Goal: Task Accomplishment & Management: Complete application form

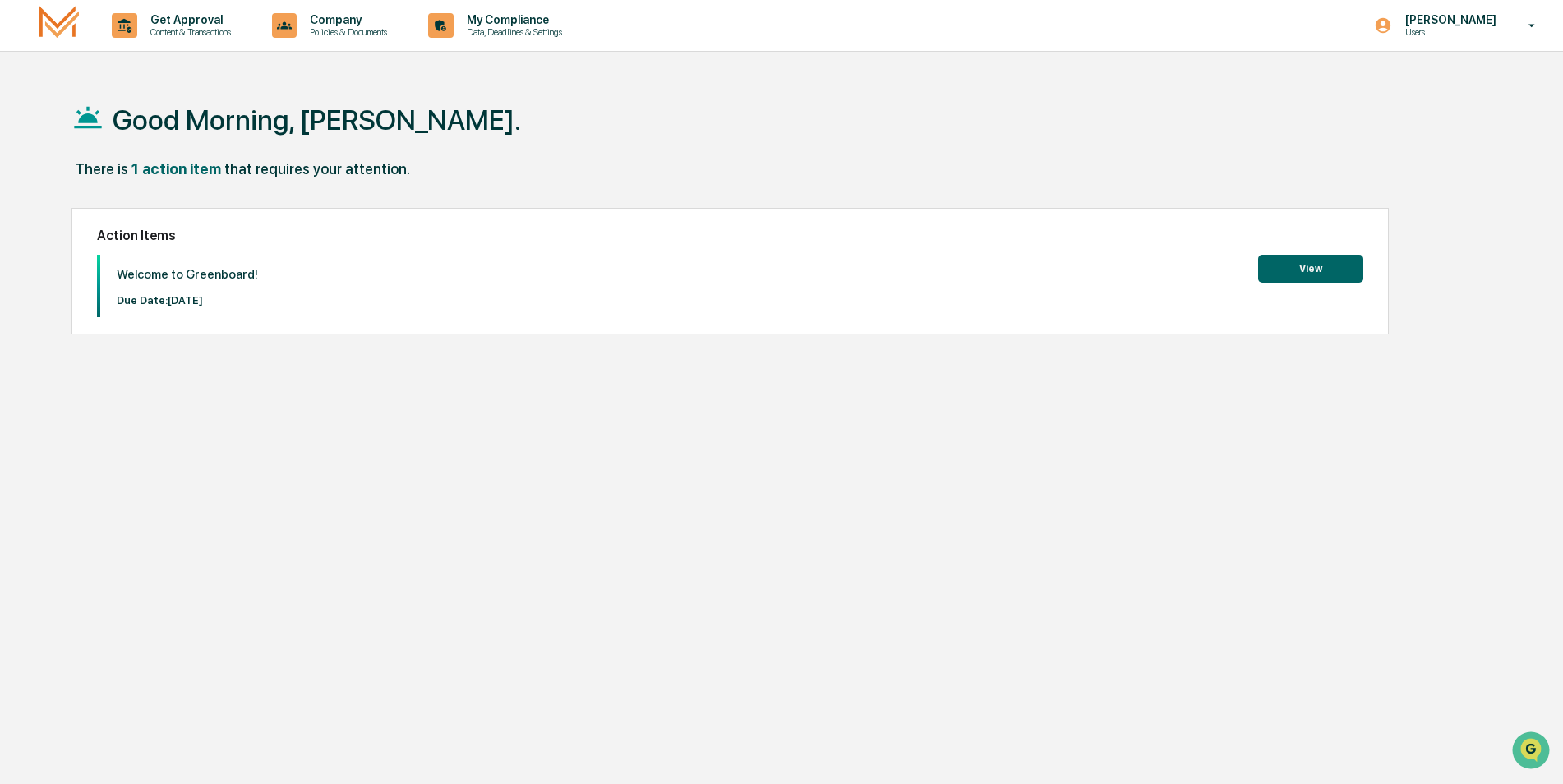
click at [1299, 268] on button "View" at bounding box center [1311, 268] width 105 height 28
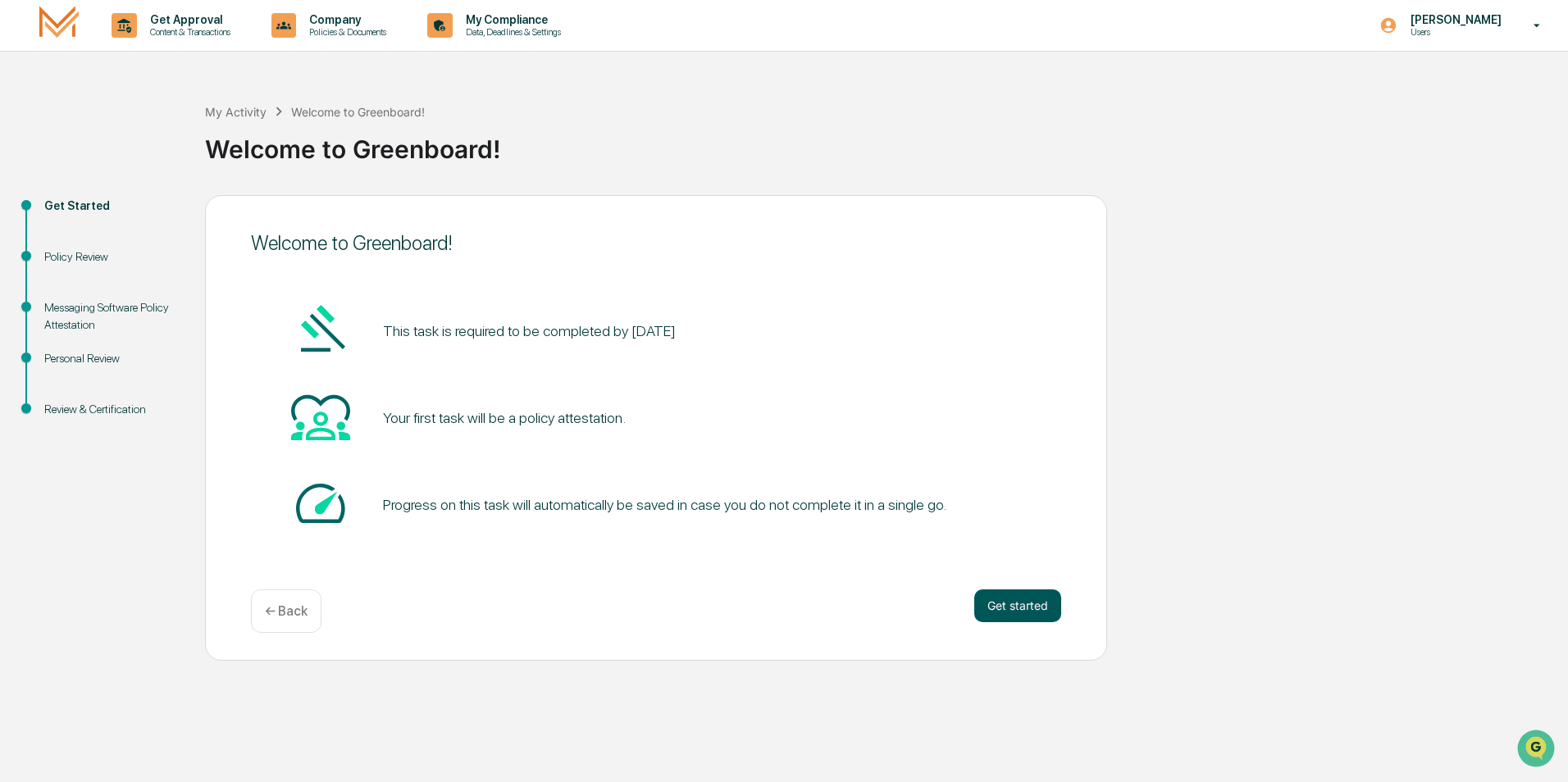
click at [1016, 608] on button "Get started" at bounding box center [1018, 605] width 87 height 33
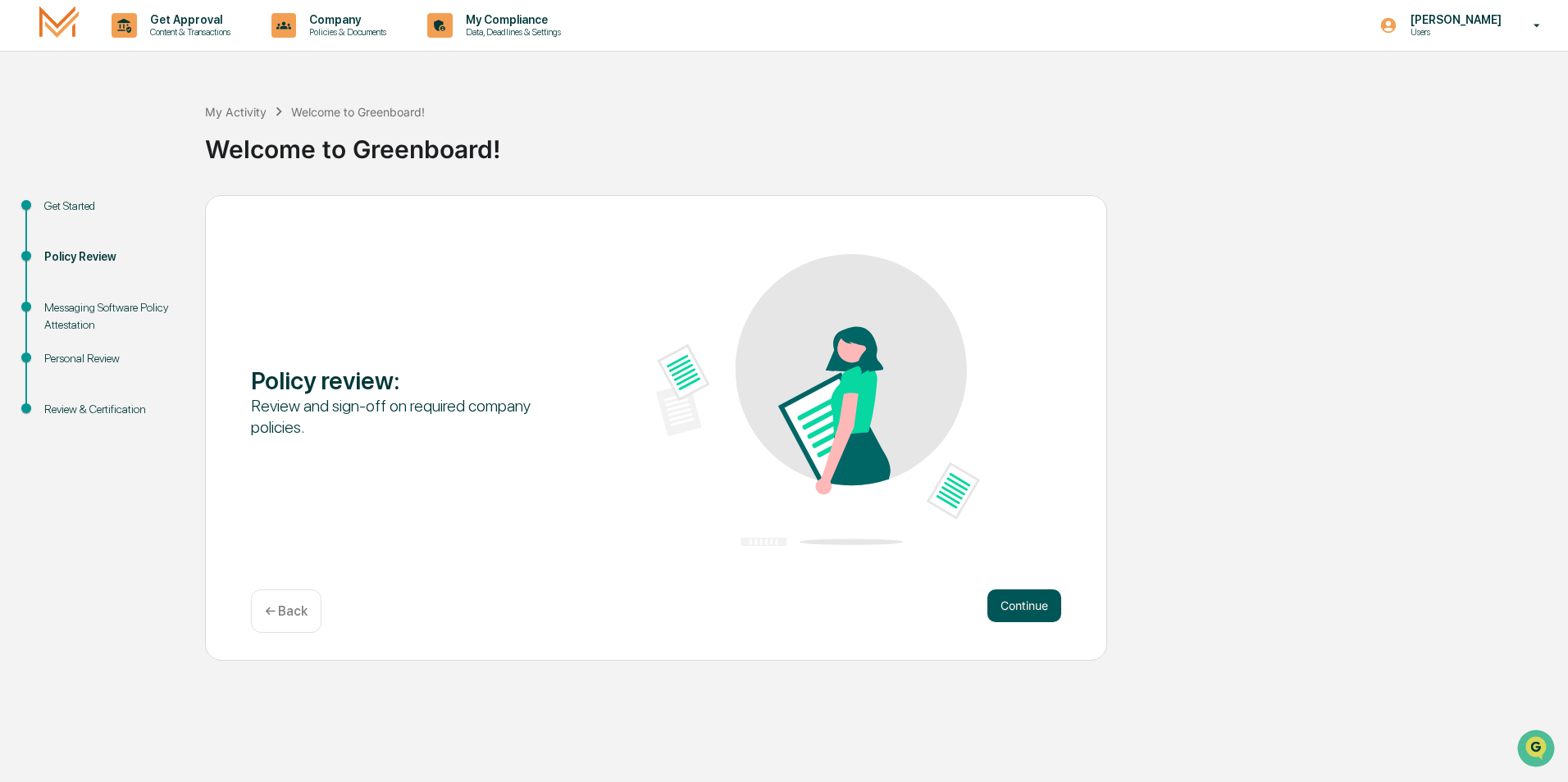
click at [1013, 593] on button "Continue" at bounding box center [1024, 605] width 73 height 33
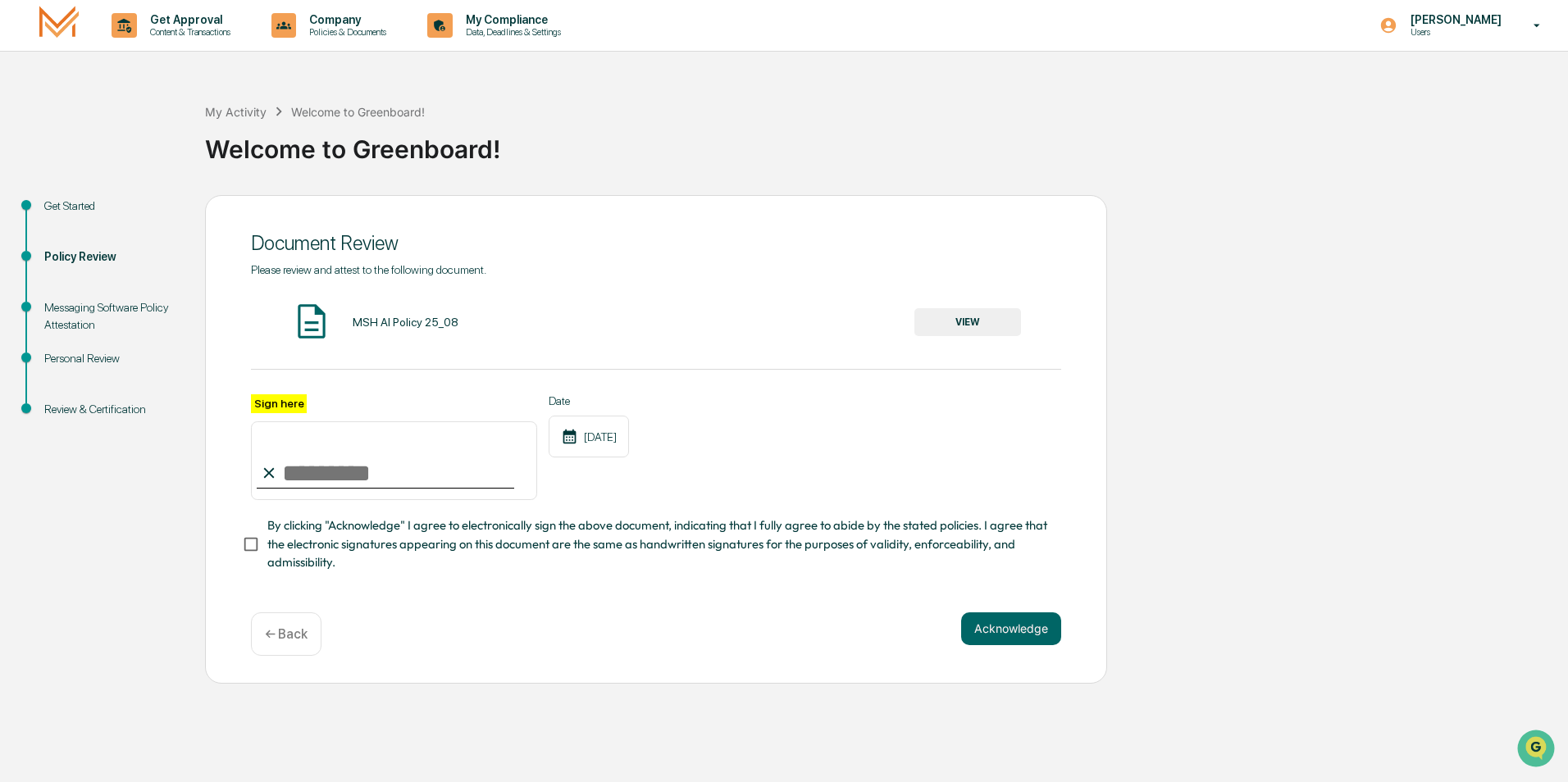
click at [307, 465] on input "Sign here" at bounding box center [394, 461] width 286 height 78
type input "**********"
click at [1034, 636] on button "Acknowledge" at bounding box center [1011, 628] width 100 height 33
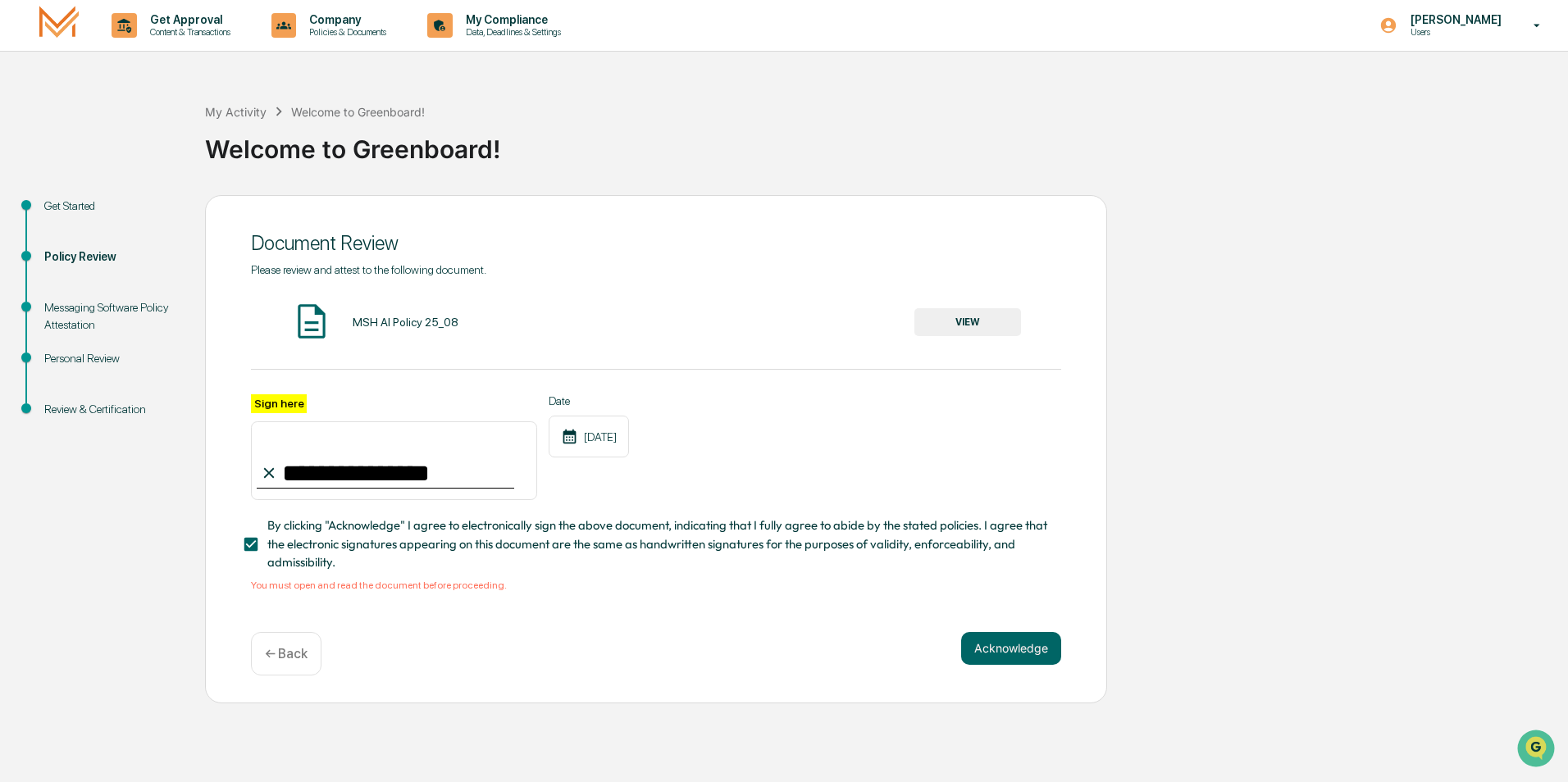
click at [961, 316] on button "VIEW" at bounding box center [968, 321] width 107 height 28
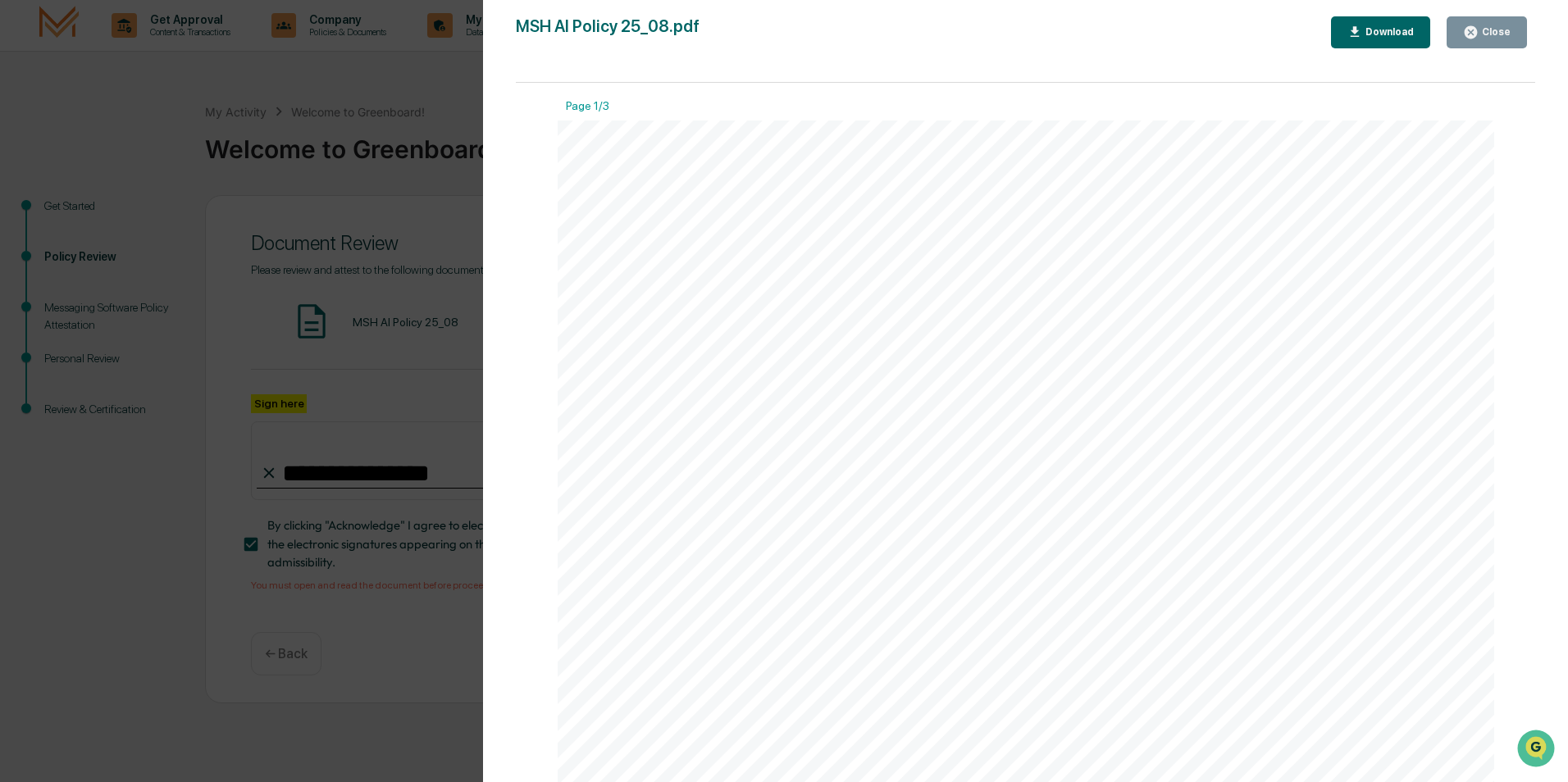
click at [477, 196] on div "Version History [DATE] 02:14 PM [PERSON_NAME] MSH AI Policy 25_08.pdf Close Dow…" at bounding box center [784, 391] width 1568 height 782
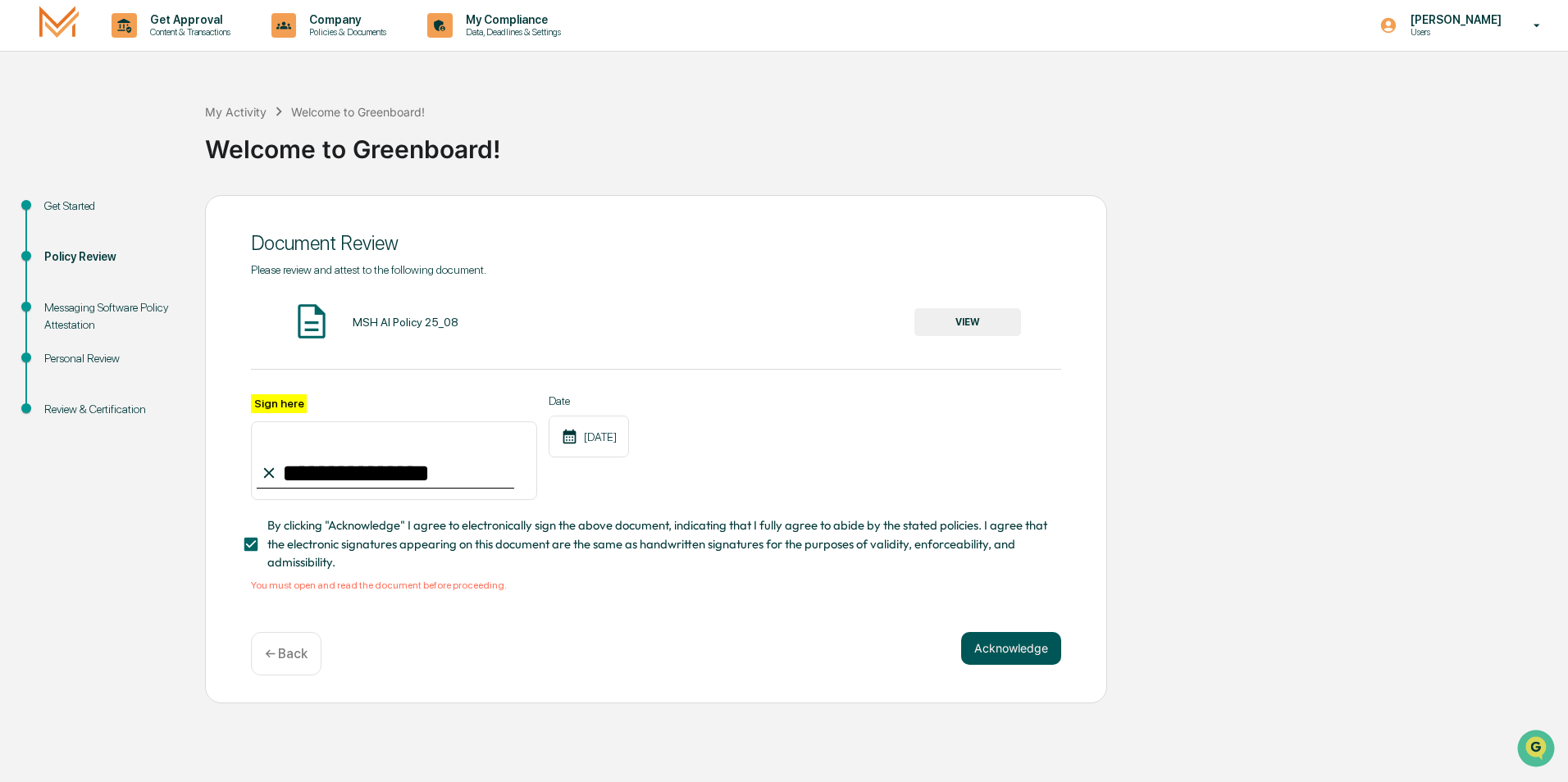
click at [999, 661] on button "Acknowledge" at bounding box center [1011, 648] width 100 height 33
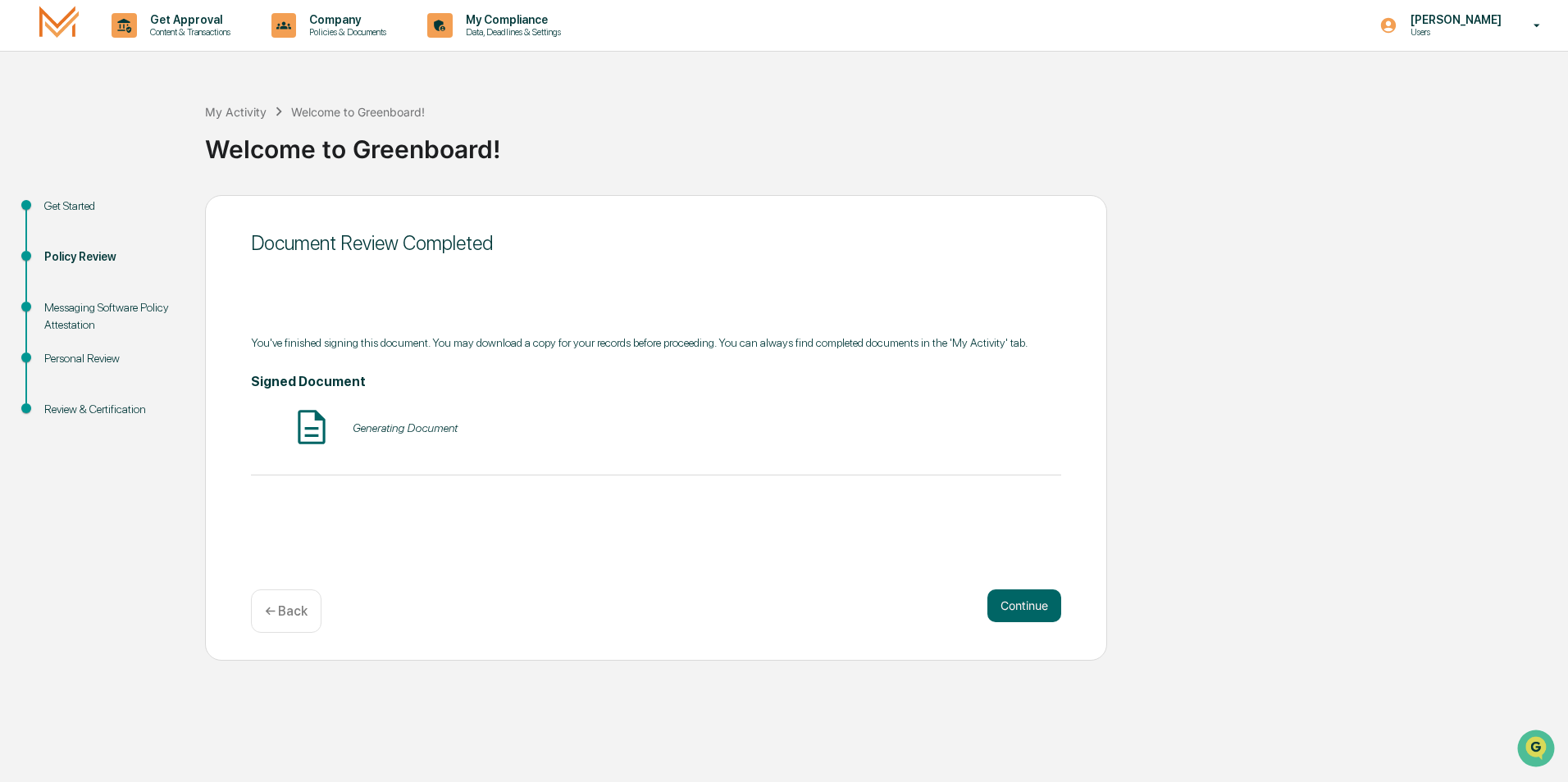
click at [378, 427] on div "Generating Document" at bounding box center [405, 428] width 105 height 13
click at [994, 411] on div "MSH AI Policy 25_08 - [PERSON_NAME] - Signed VIEW" at bounding box center [656, 428] width 810 height 43
click at [988, 426] on button "VIEW" at bounding box center [968, 427] width 107 height 28
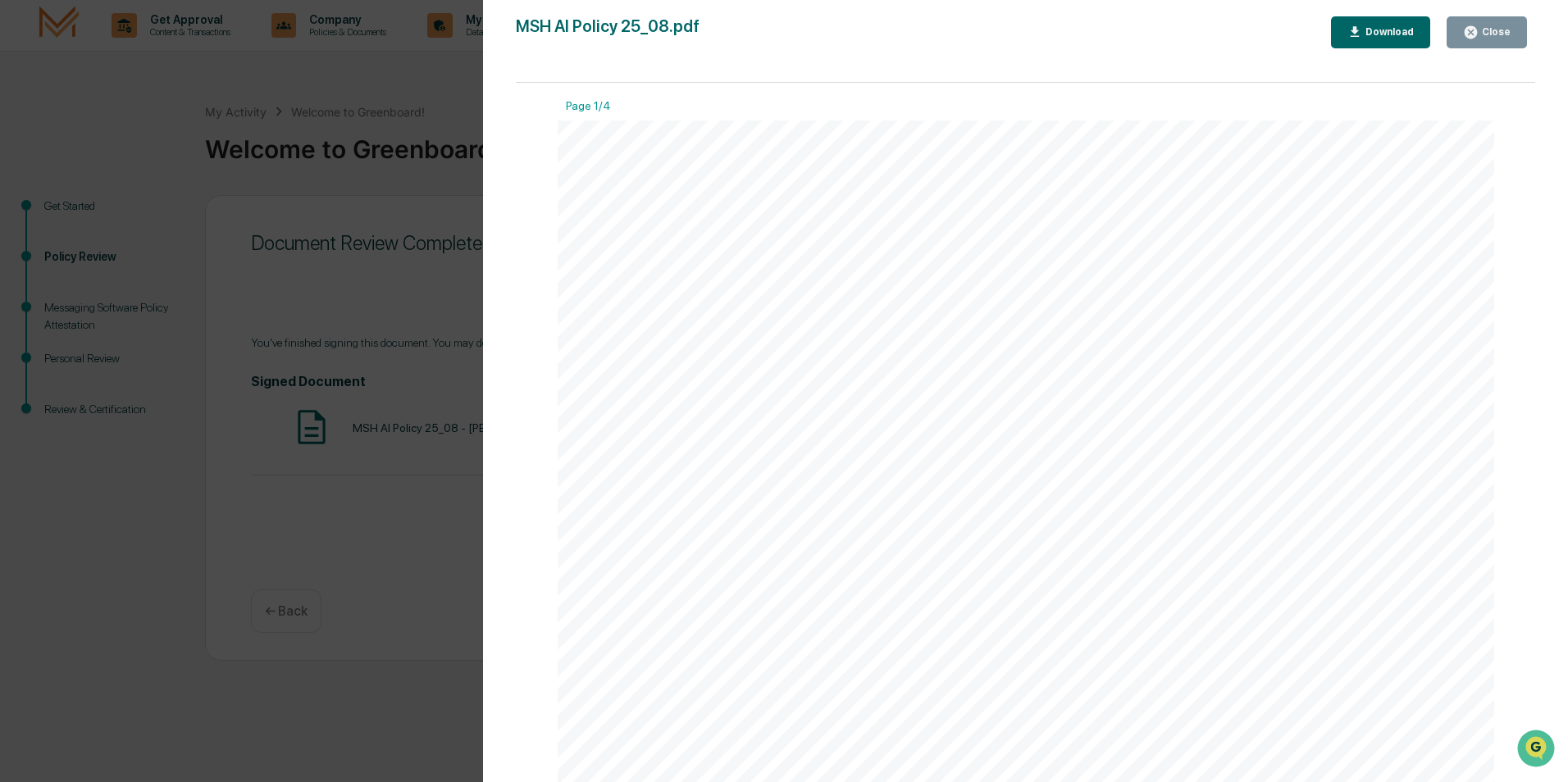
click at [277, 236] on div "Version History [DATE] 03:51 PM [PERSON_NAME] MSH AI Policy 25_08.pdf Close Dow…" at bounding box center [784, 391] width 1568 height 782
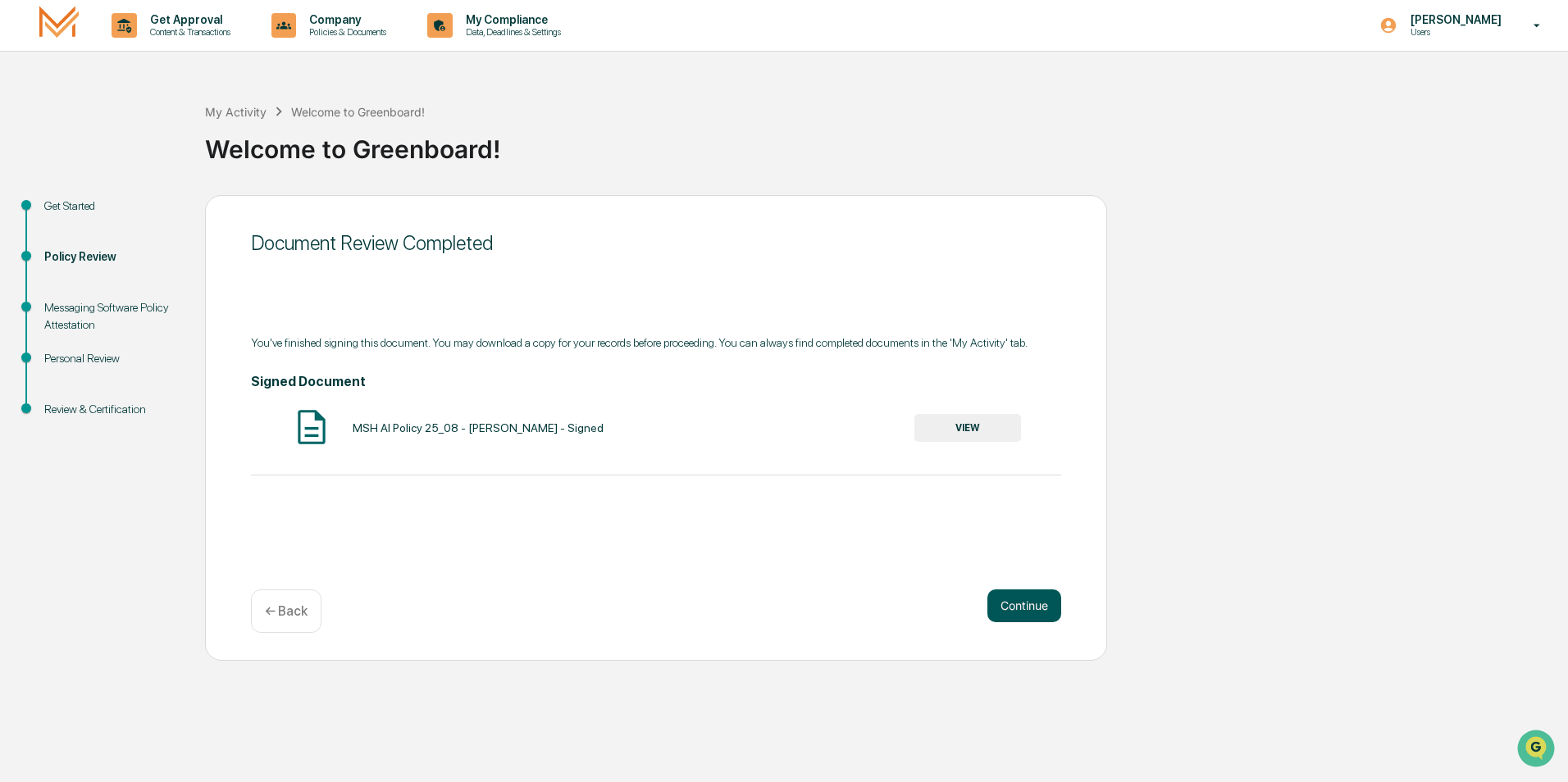
click at [1017, 610] on button "Continue" at bounding box center [1024, 605] width 73 height 33
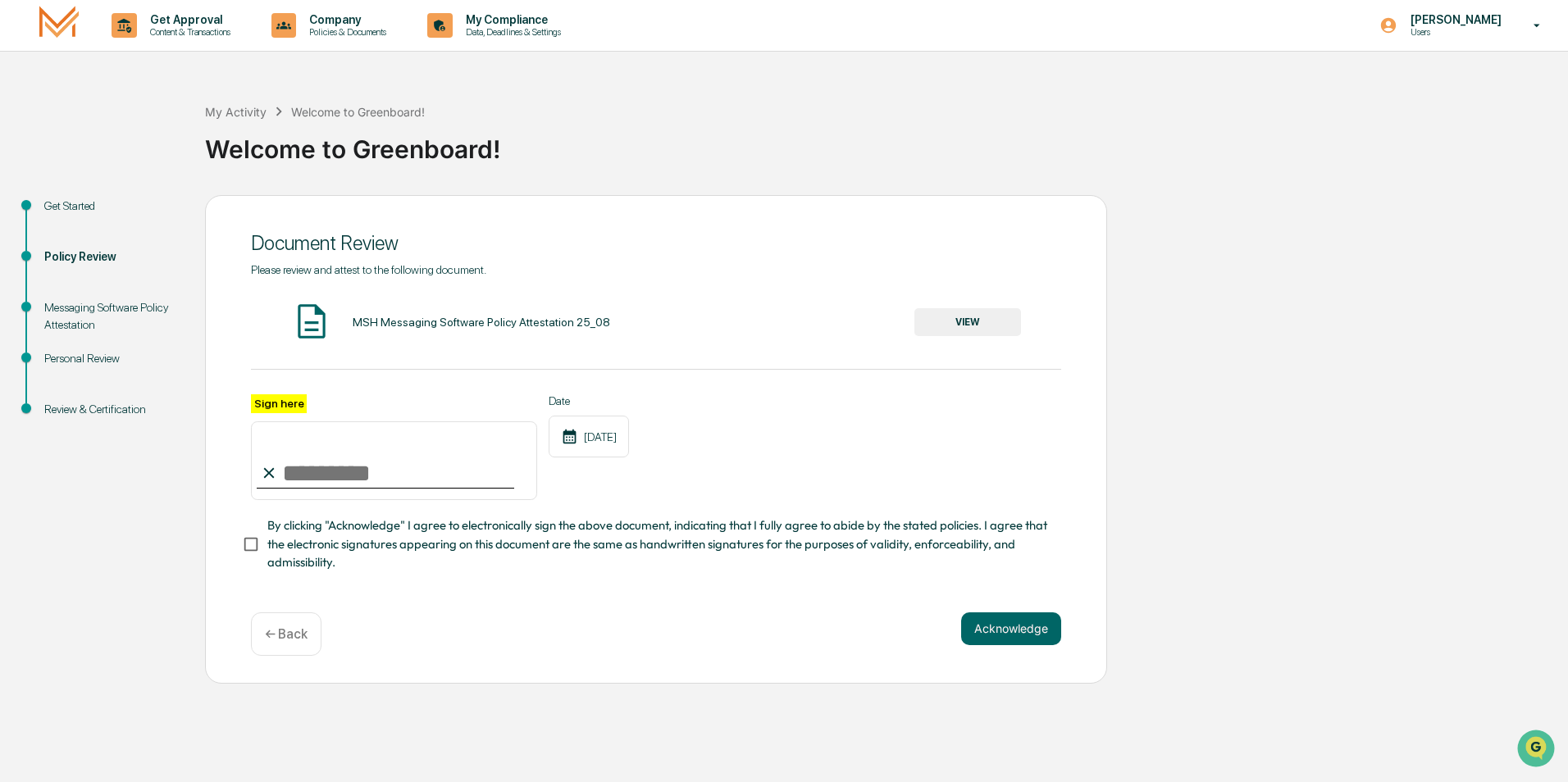
click at [336, 485] on input "Sign here" at bounding box center [394, 461] width 286 height 78
type input "**********"
click at [243, 549] on div "**********" at bounding box center [656, 439] width 902 height 488
click at [969, 318] on button "VIEW" at bounding box center [968, 321] width 107 height 28
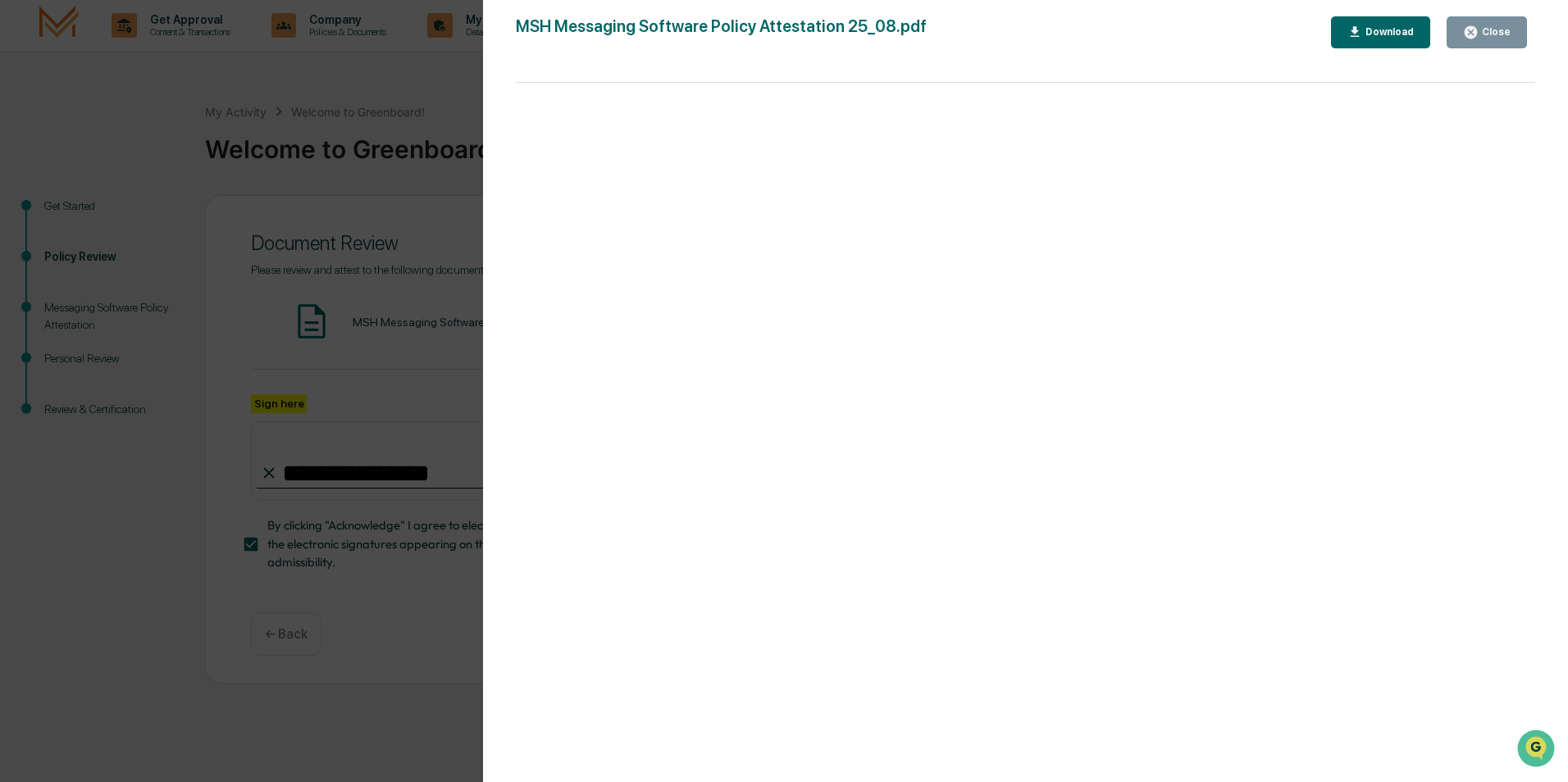
click at [357, 300] on div "Version History [DATE] 02:15 PM [PERSON_NAME] MSH Messaging Software Policy Att…" at bounding box center [784, 391] width 1568 height 782
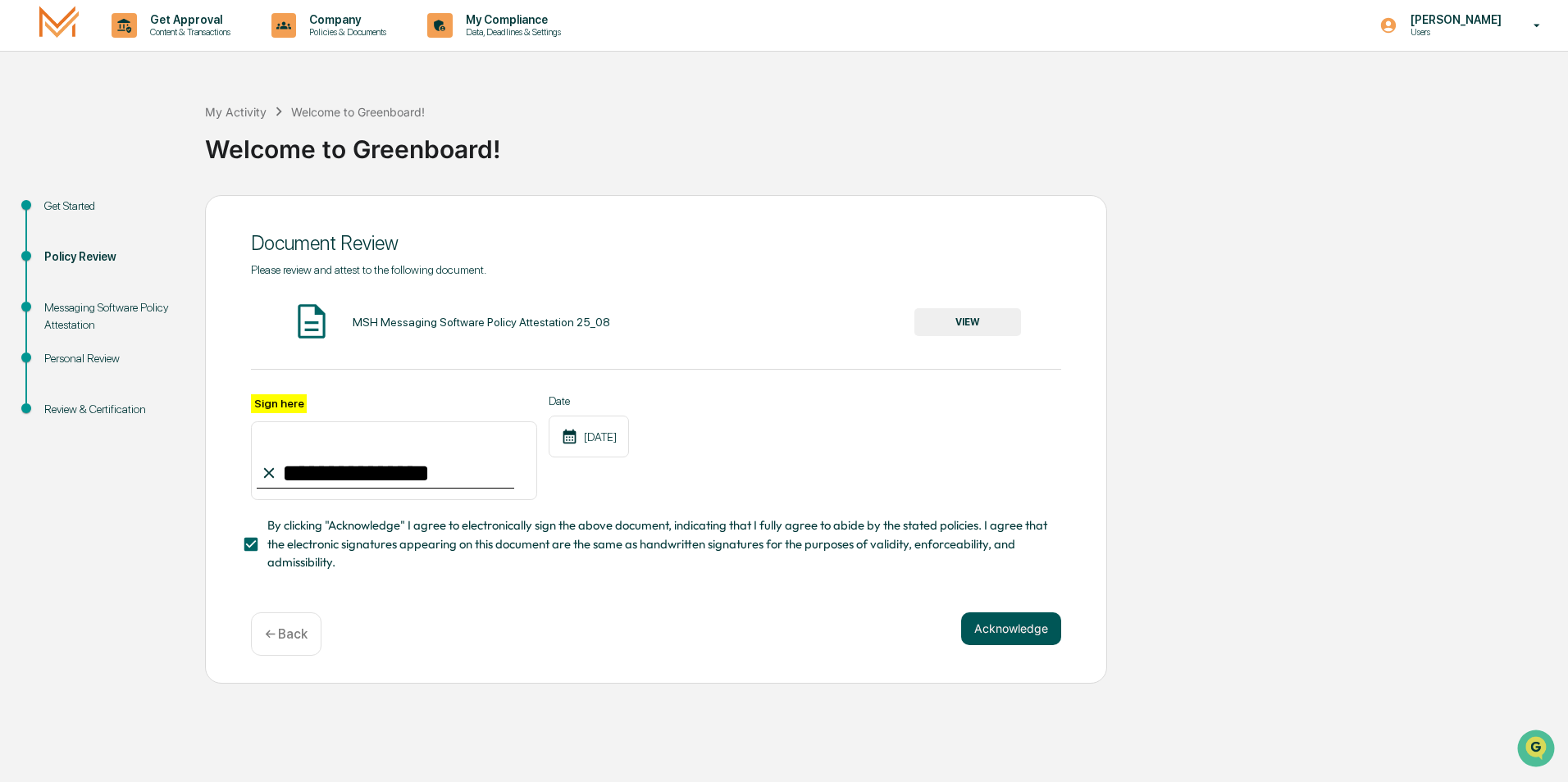
click at [1033, 632] on button "Acknowledge" at bounding box center [1011, 628] width 100 height 33
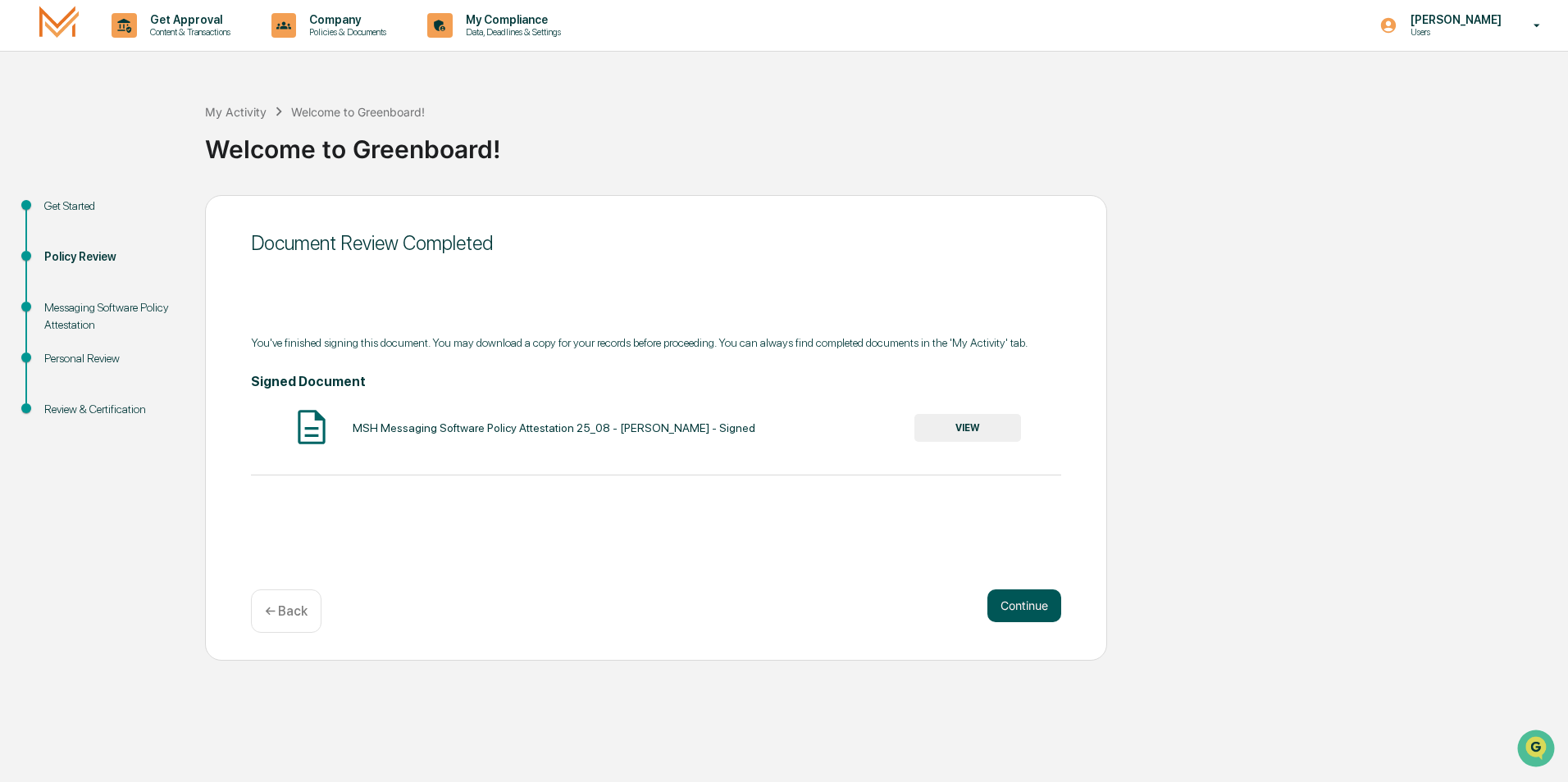
click at [1016, 601] on button "Continue" at bounding box center [1024, 605] width 73 height 33
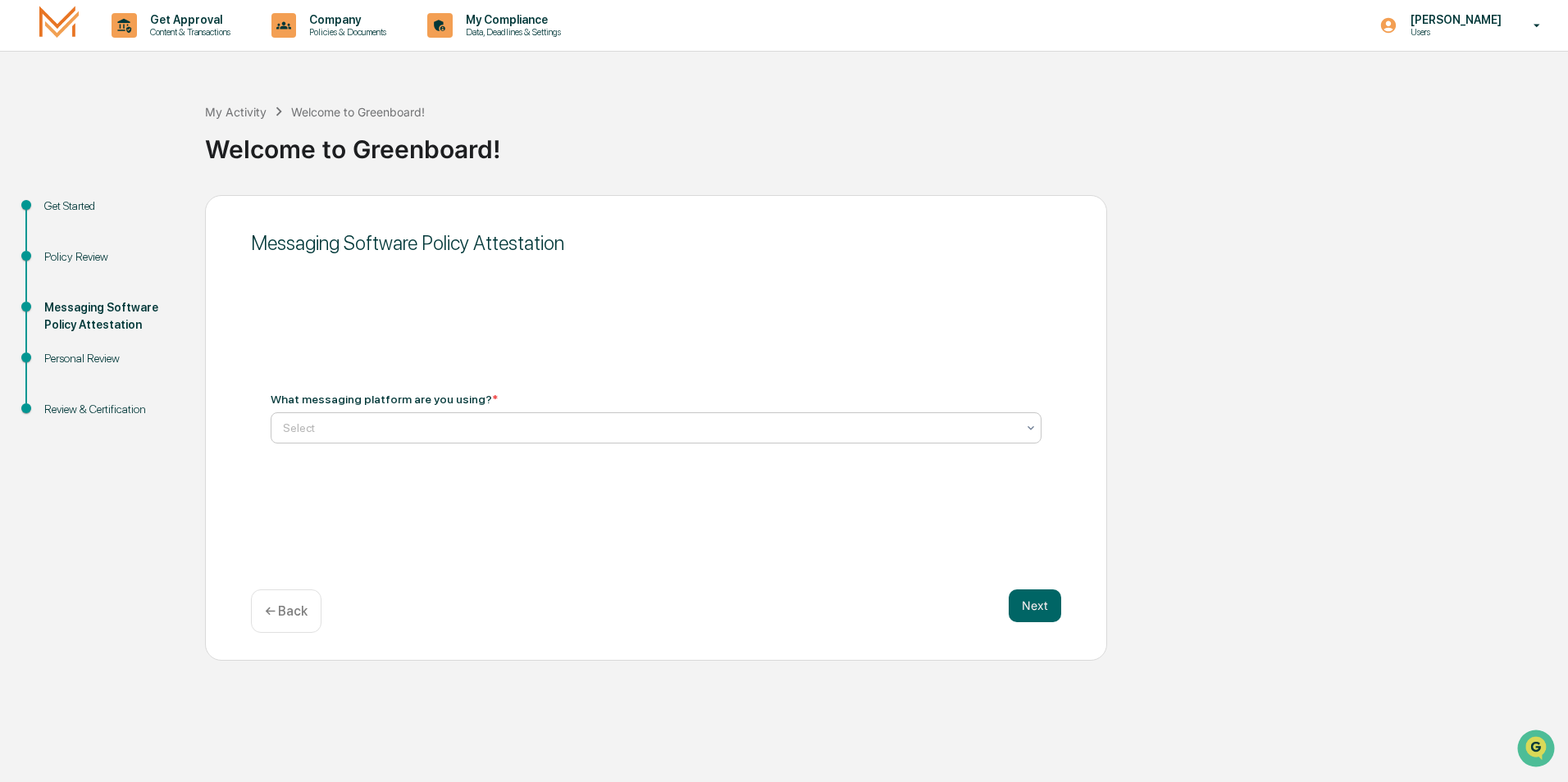
click at [663, 433] on div at bounding box center [650, 428] width 733 height 17
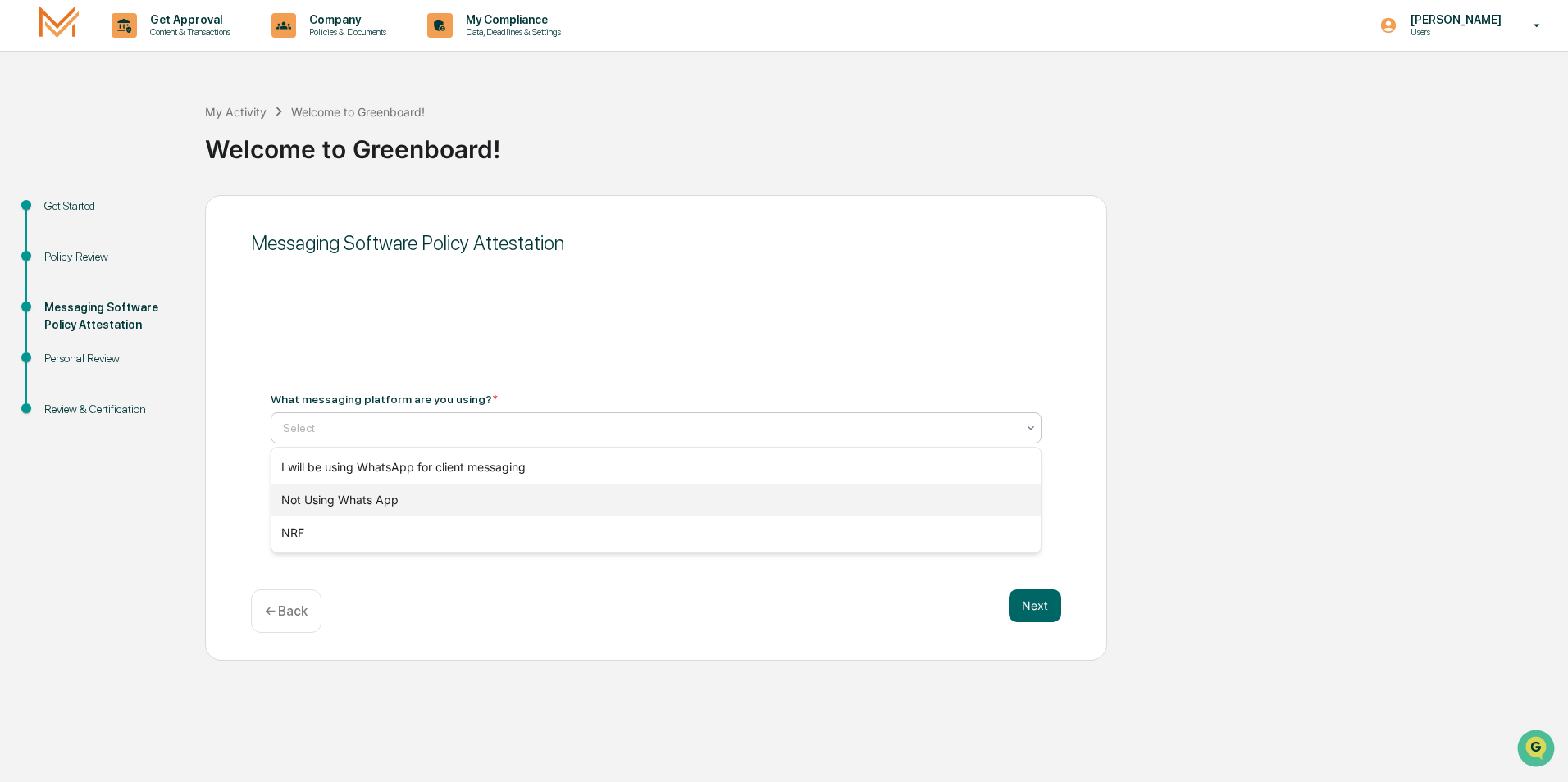
click at [630, 500] on div "Not Using Whats App" at bounding box center [655, 499] width 769 height 33
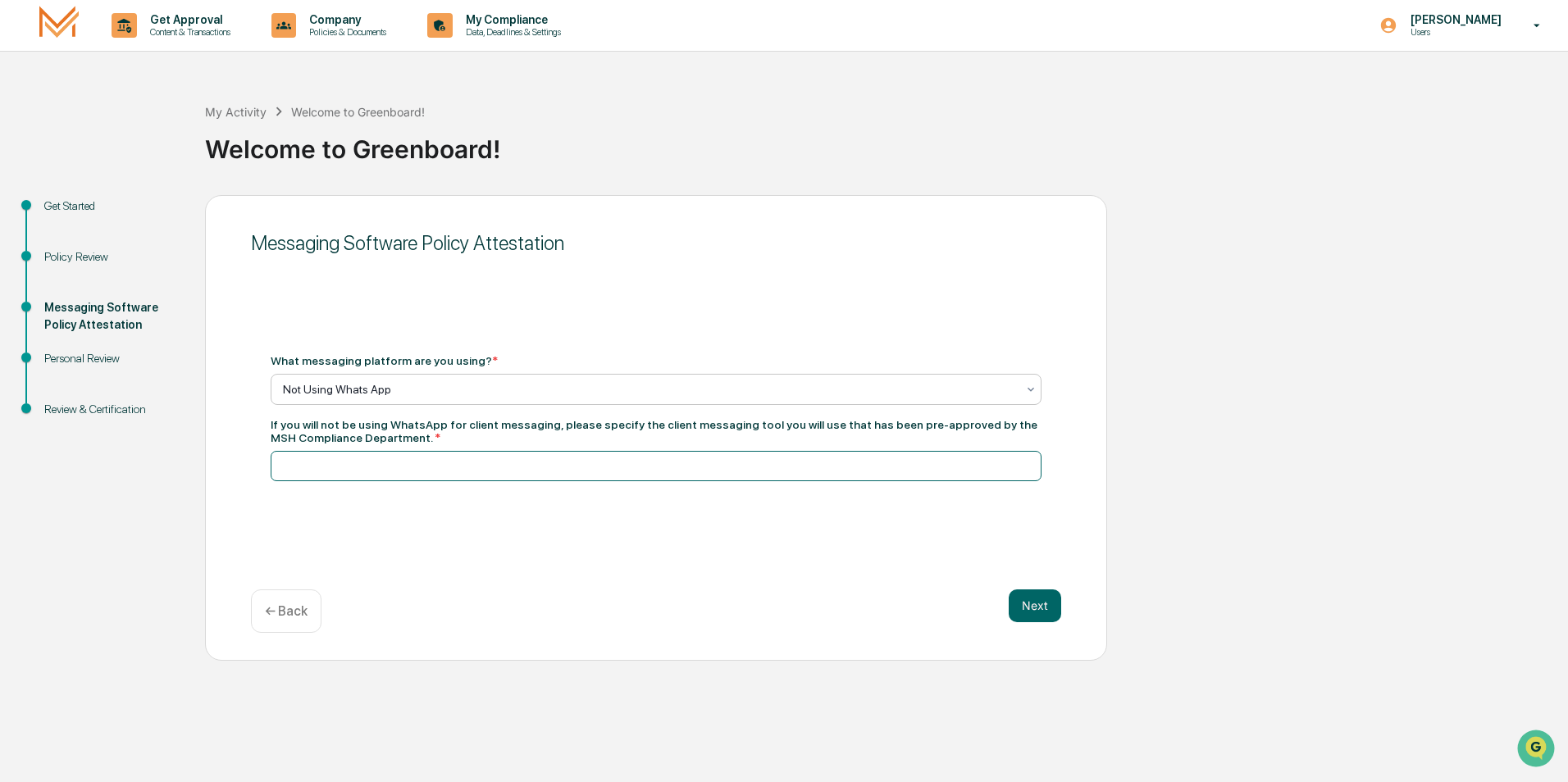
click at [414, 462] on input at bounding box center [655, 466] width 771 height 30
click at [348, 393] on div at bounding box center [650, 390] width 733 height 17
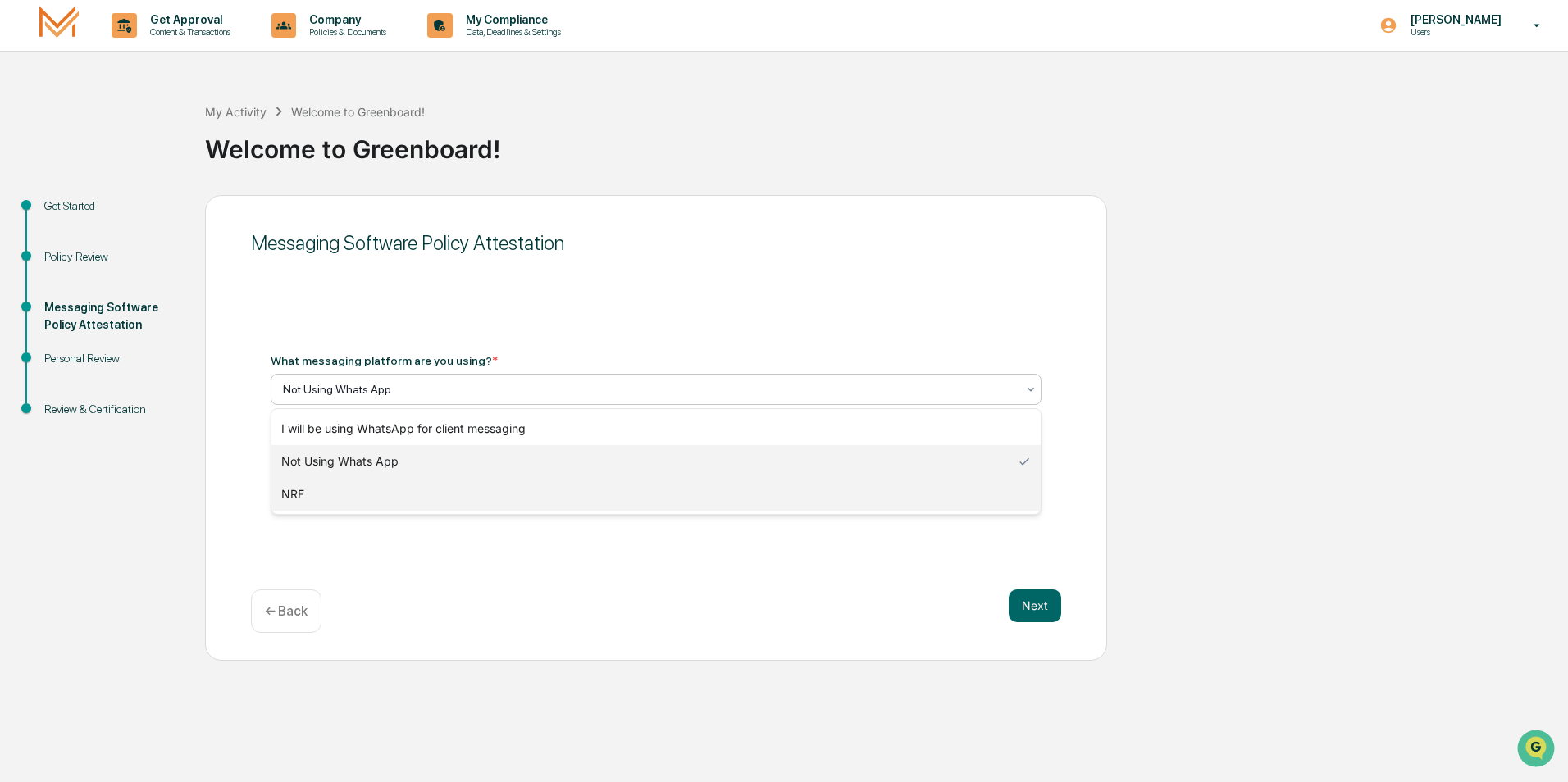
click at [321, 501] on div "NRF" at bounding box center [655, 494] width 769 height 33
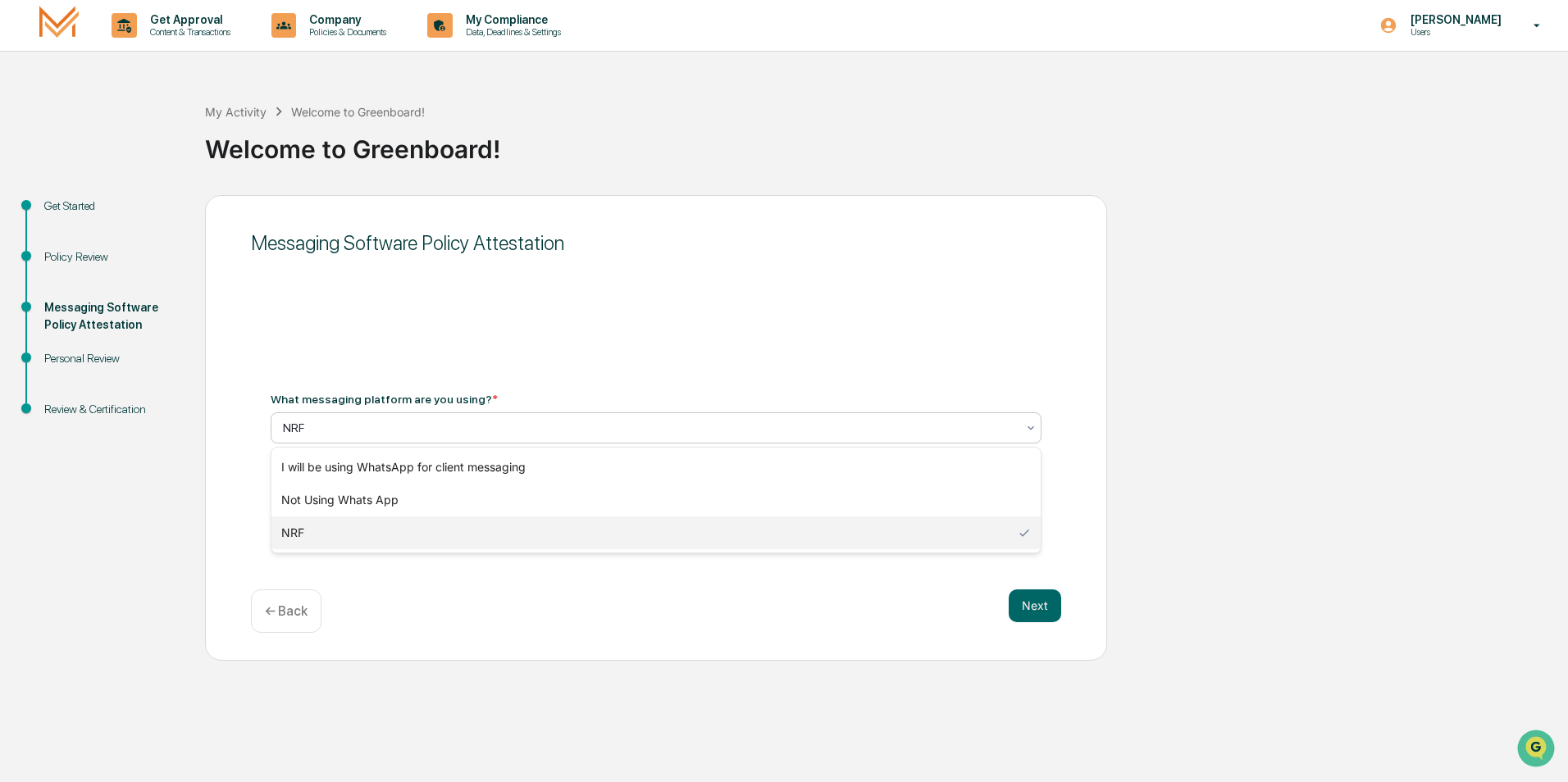
click at [368, 436] on div at bounding box center [650, 428] width 733 height 17
click at [183, 492] on div "Get Started Policy Review Messaging Software Policy Attestation Personal Review…" at bounding box center [784, 428] width 1551 height 466
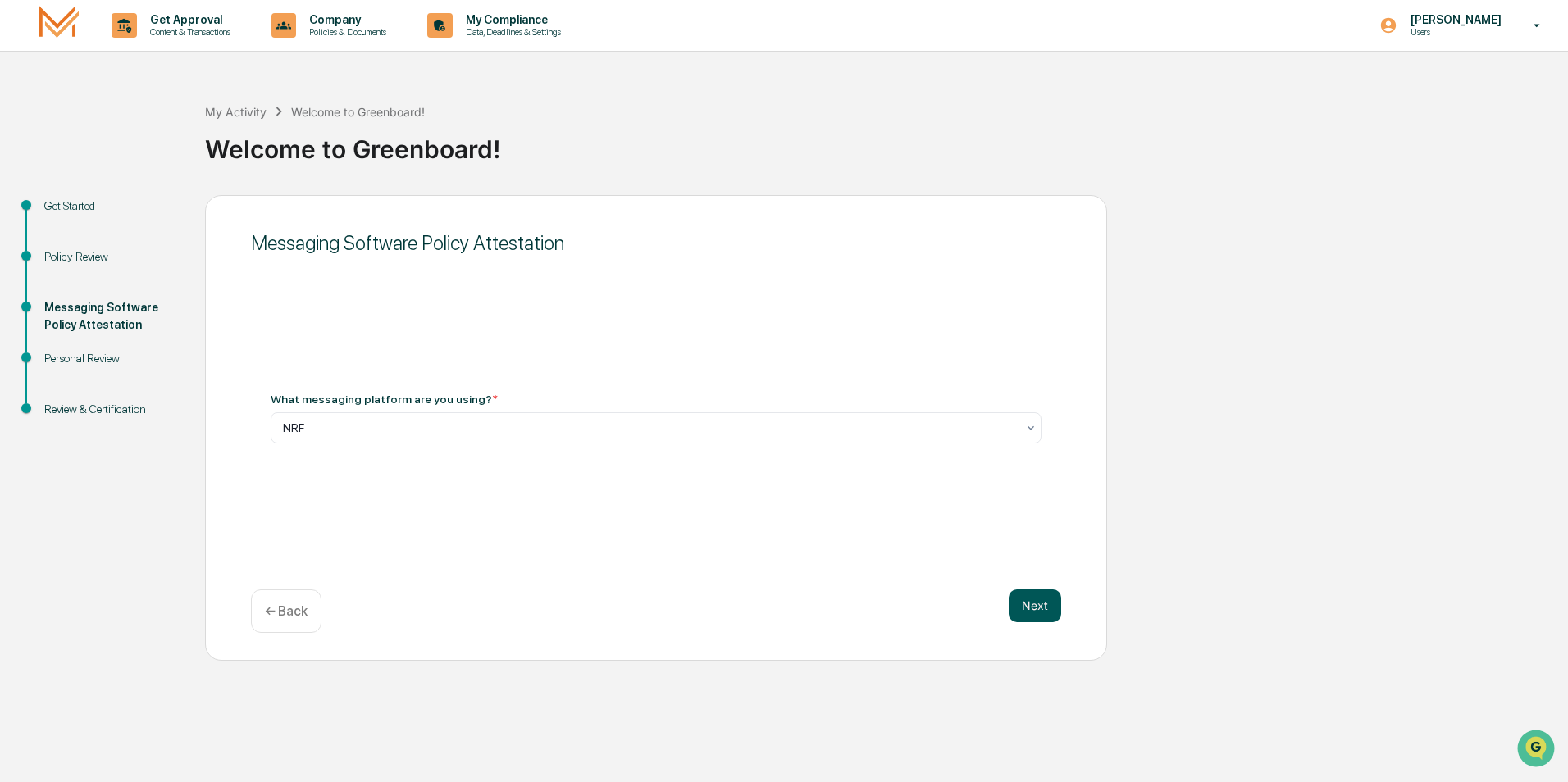
click at [1034, 602] on button "Next" at bounding box center [1034, 605] width 53 height 33
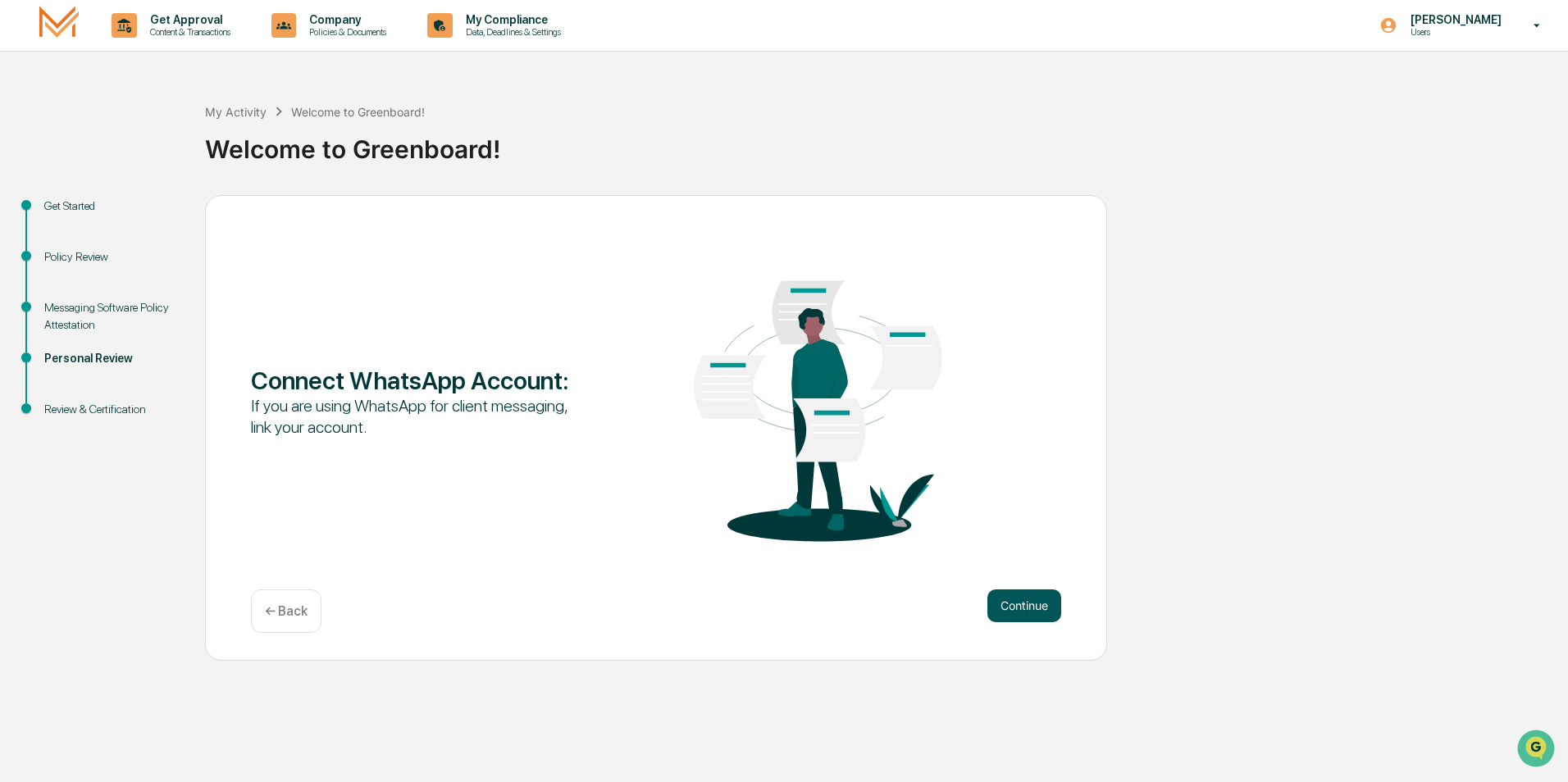
click at [1031, 603] on button "Continue" at bounding box center [1024, 605] width 73 height 33
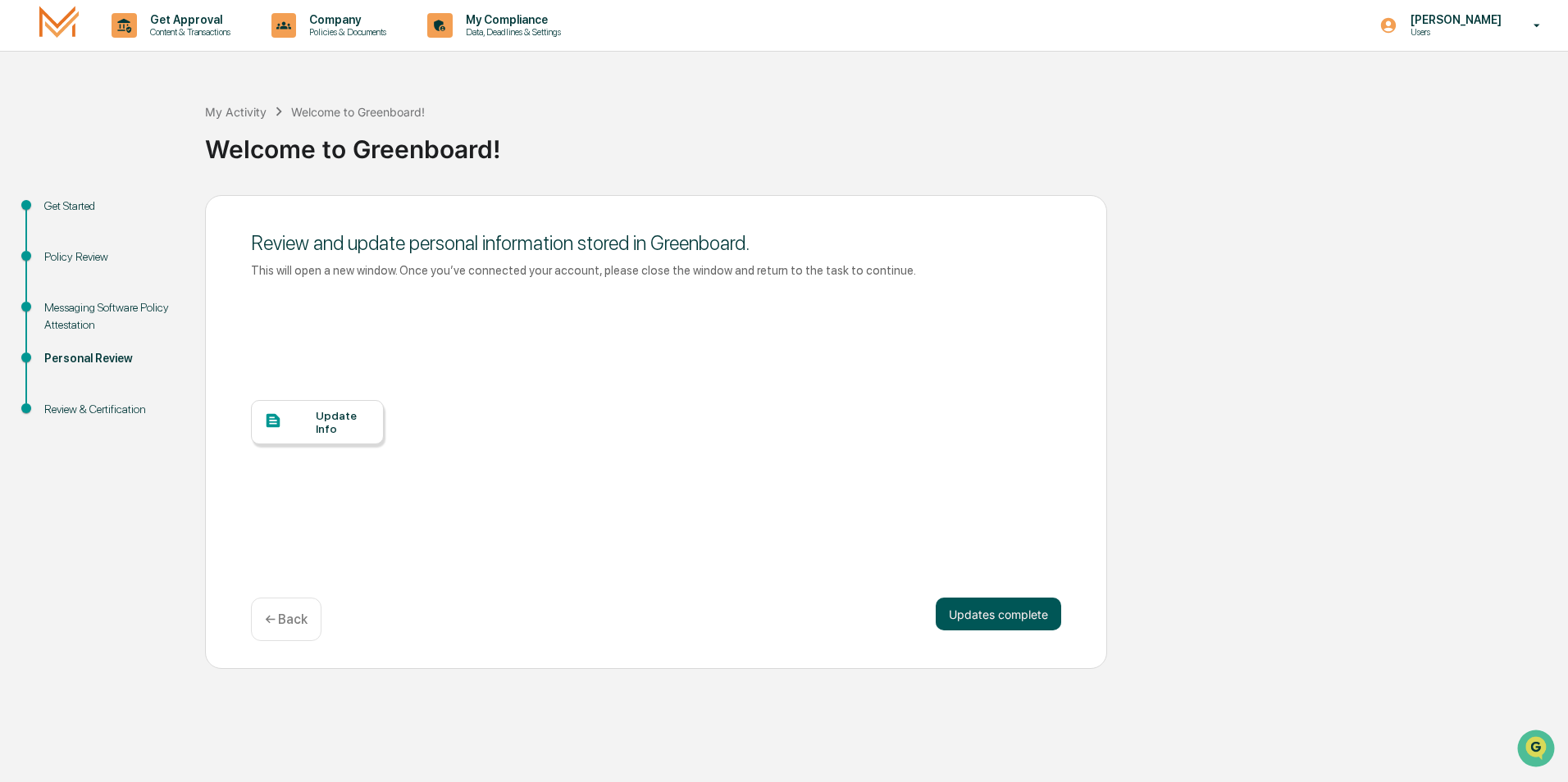
click at [1032, 608] on button "Updates complete" at bounding box center [999, 613] width 125 height 33
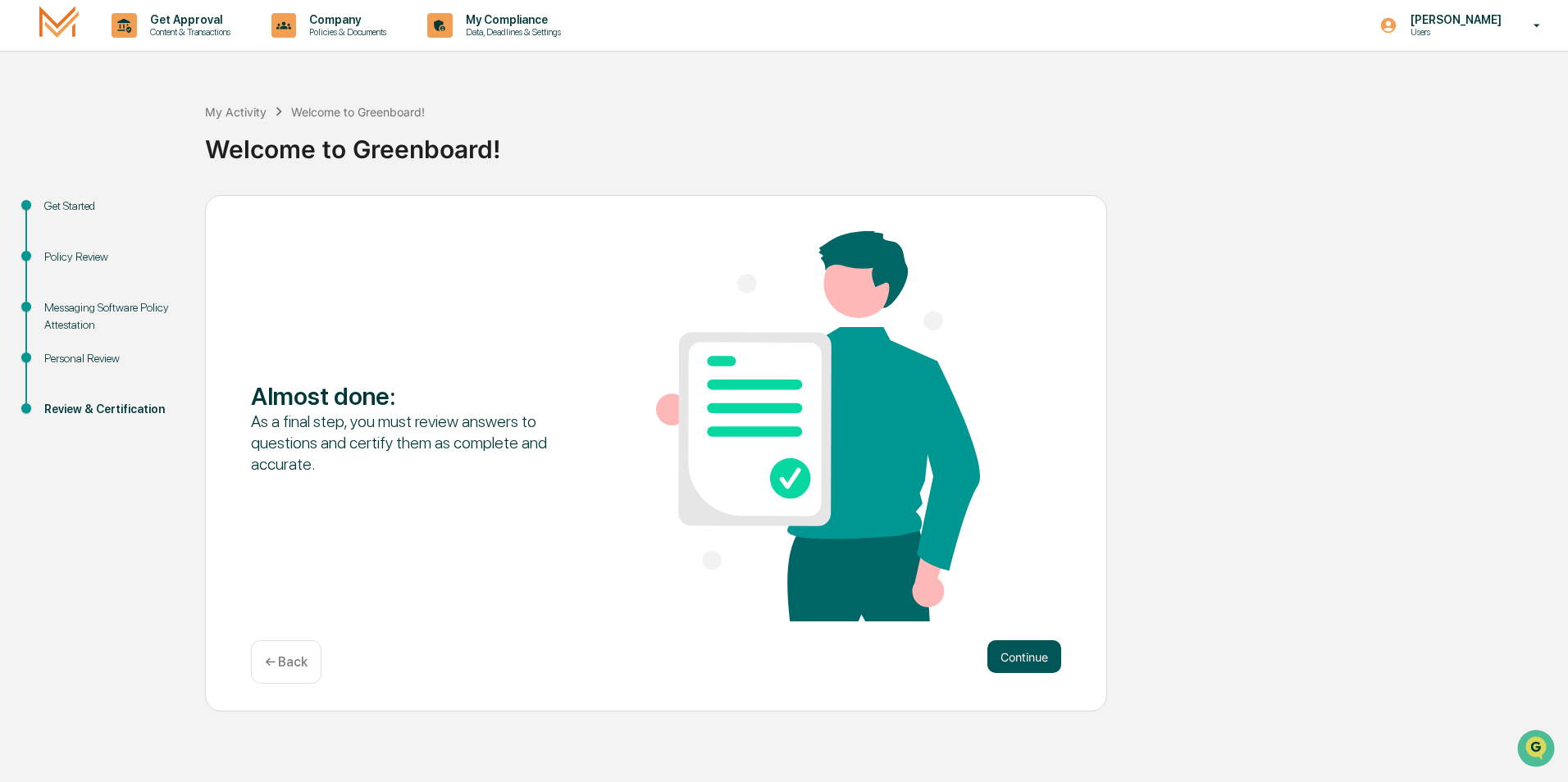
click at [1034, 657] on button "Continue" at bounding box center [1024, 656] width 73 height 33
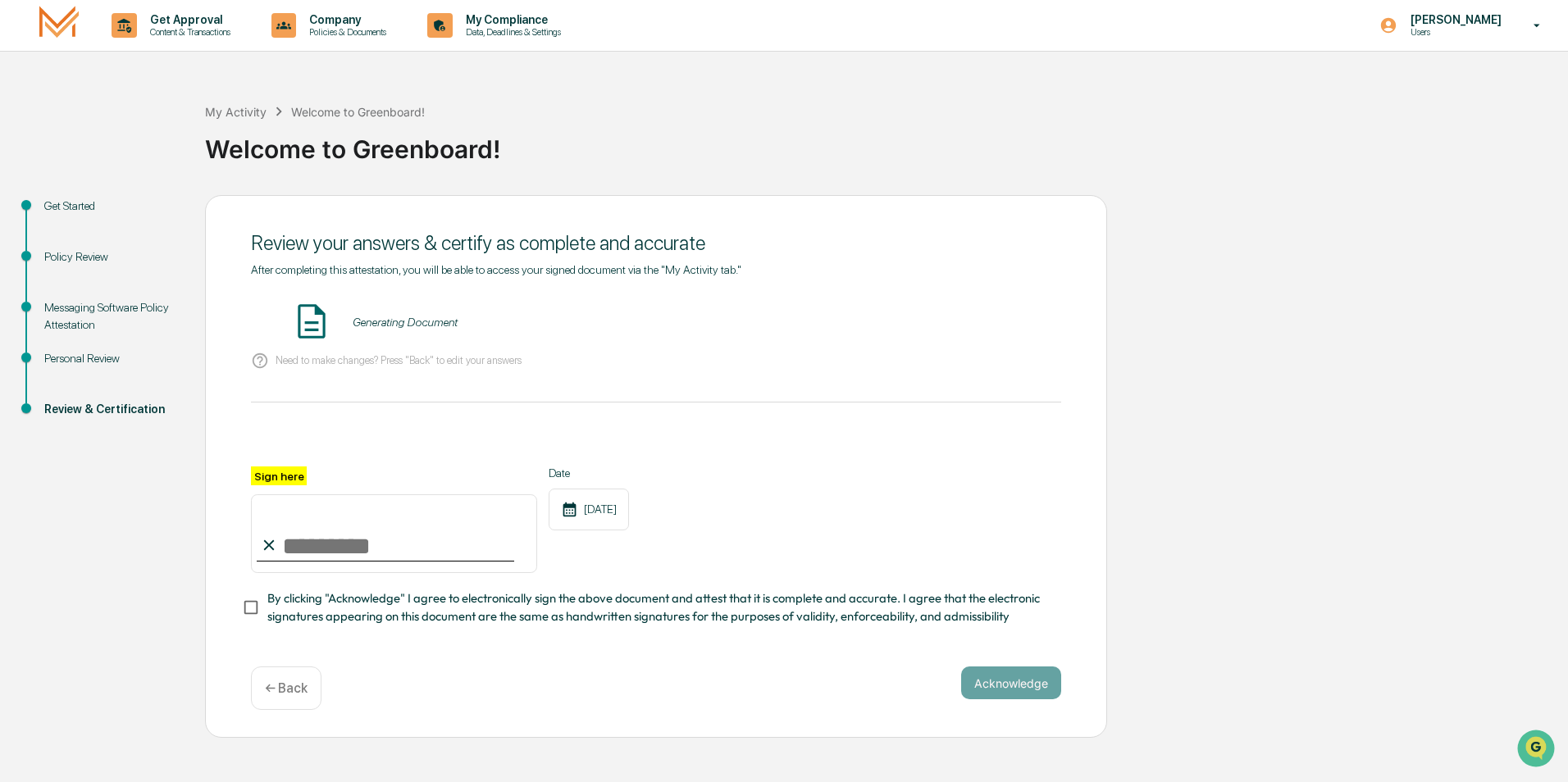
click at [374, 562] on div at bounding box center [385, 561] width 257 height 2
click at [342, 552] on input "Sign here" at bounding box center [394, 533] width 286 height 78
type input "**********"
click at [981, 336] on button "VIEW" at bounding box center [968, 321] width 107 height 28
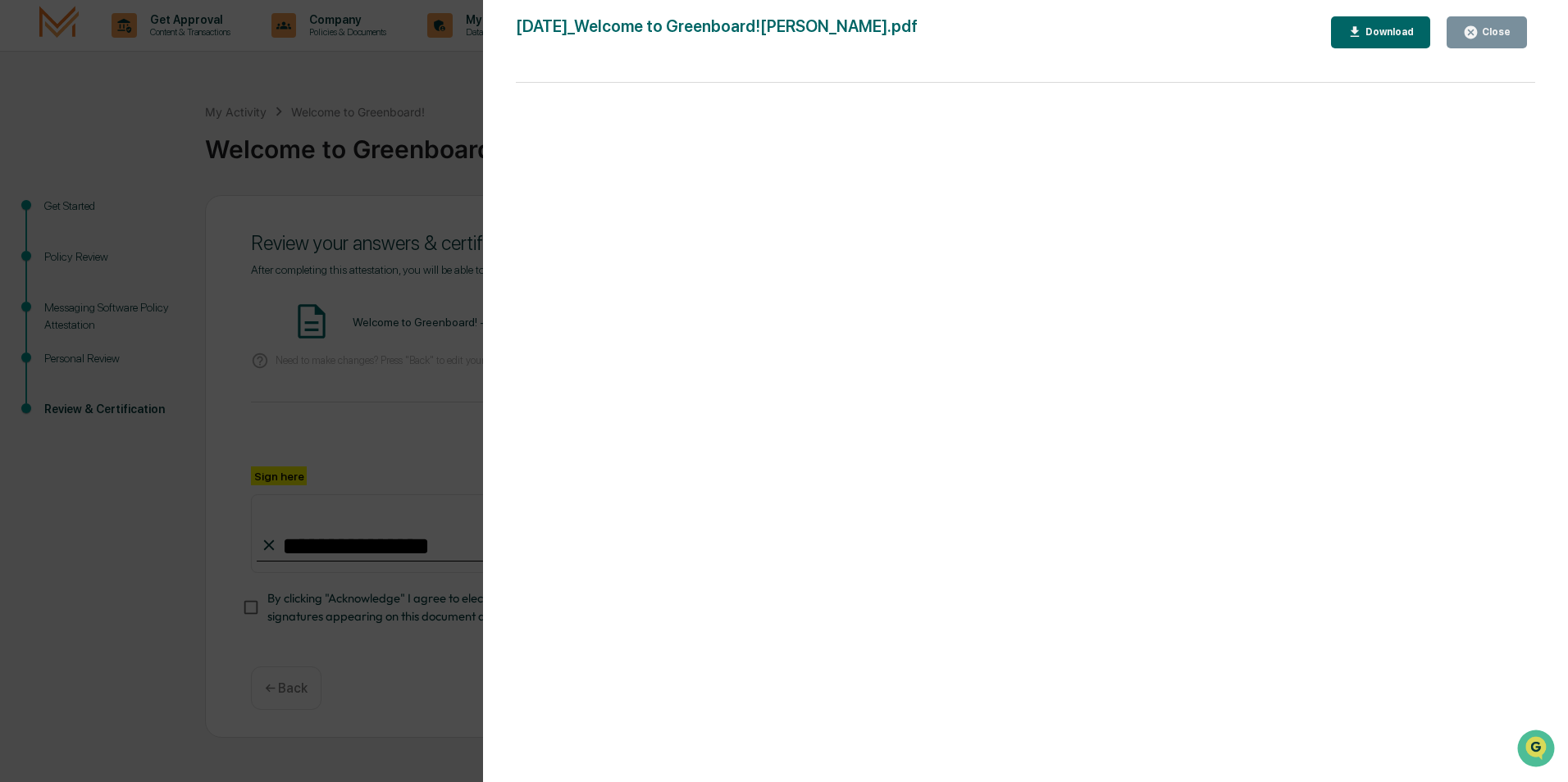
click at [248, 451] on div "Version History [DATE] 03:51 PM [PERSON_NAME] [DATE]_Welcome to Greenboard![PER…" at bounding box center [784, 391] width 1568 height 782
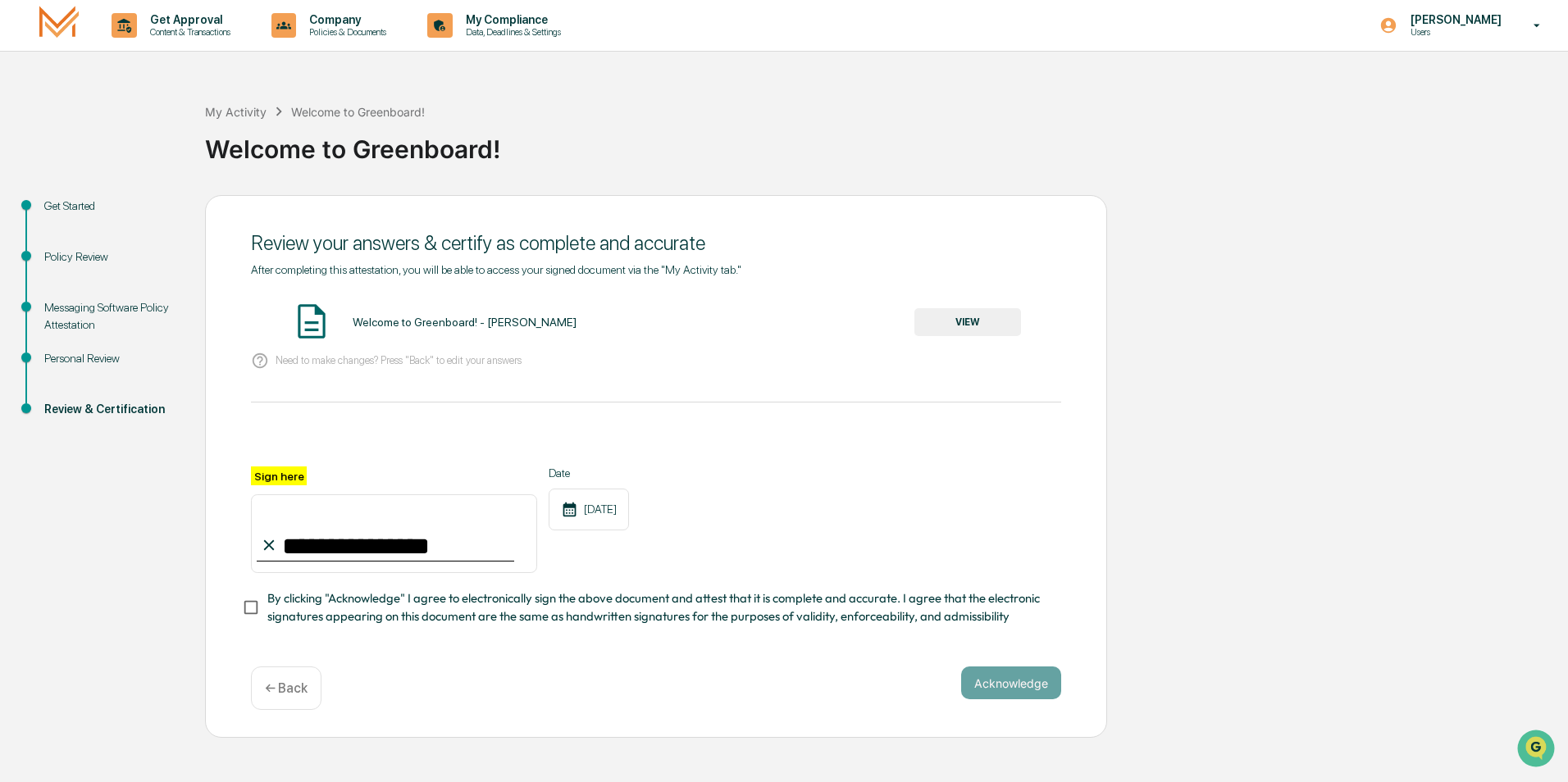
click at [242, 613] on div "**********" at bounding box center [656, 467] width 902 height 543
click at [997, 695] on button "Acknowledge" at bounding box center [1011, 683] width 100 height 33
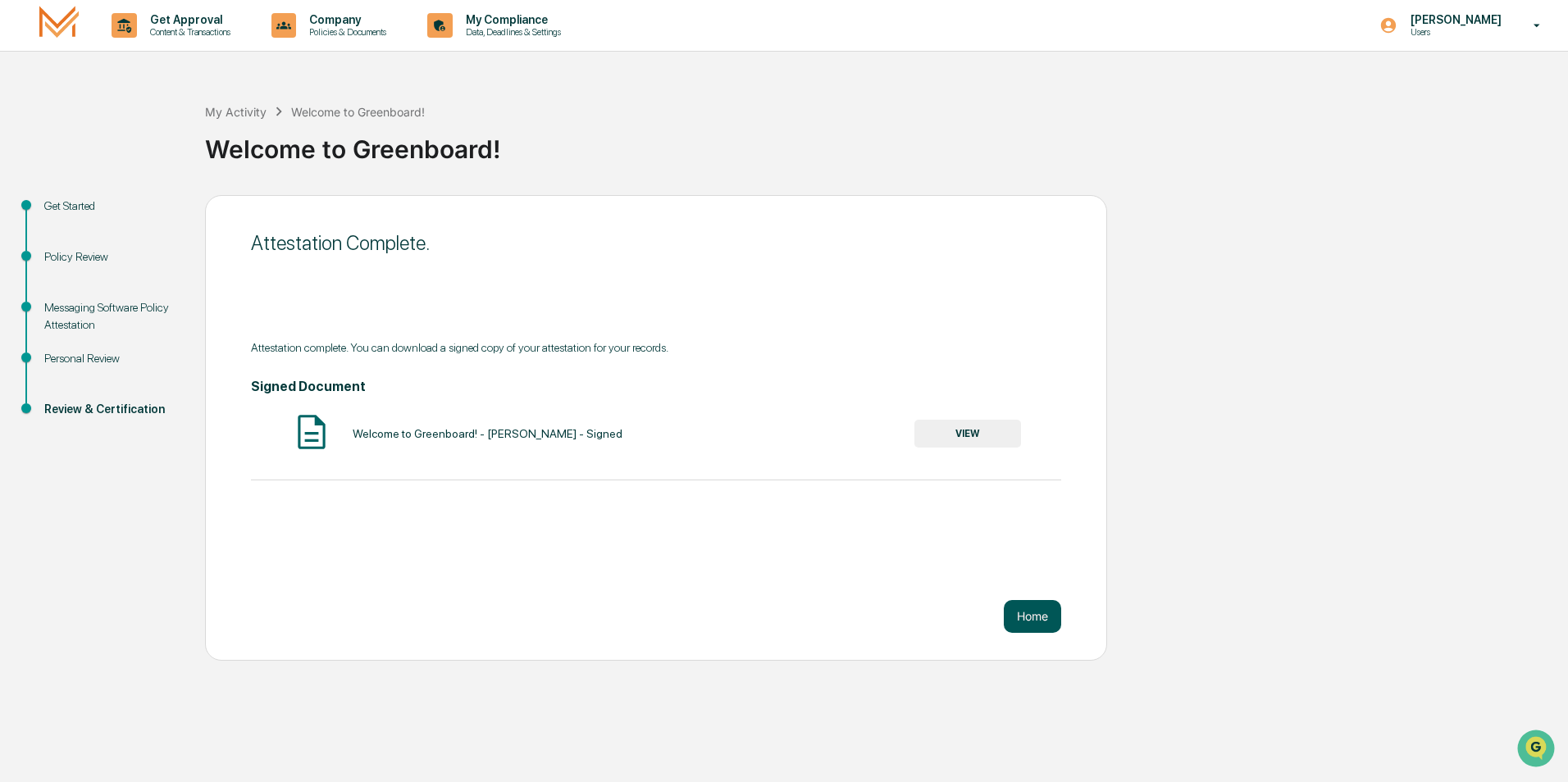
click at [1039, 618] on button "Home" at bounding box center [1032, 616] width 58 height 33
